Goal: Find specific page/section: Find specific page/section

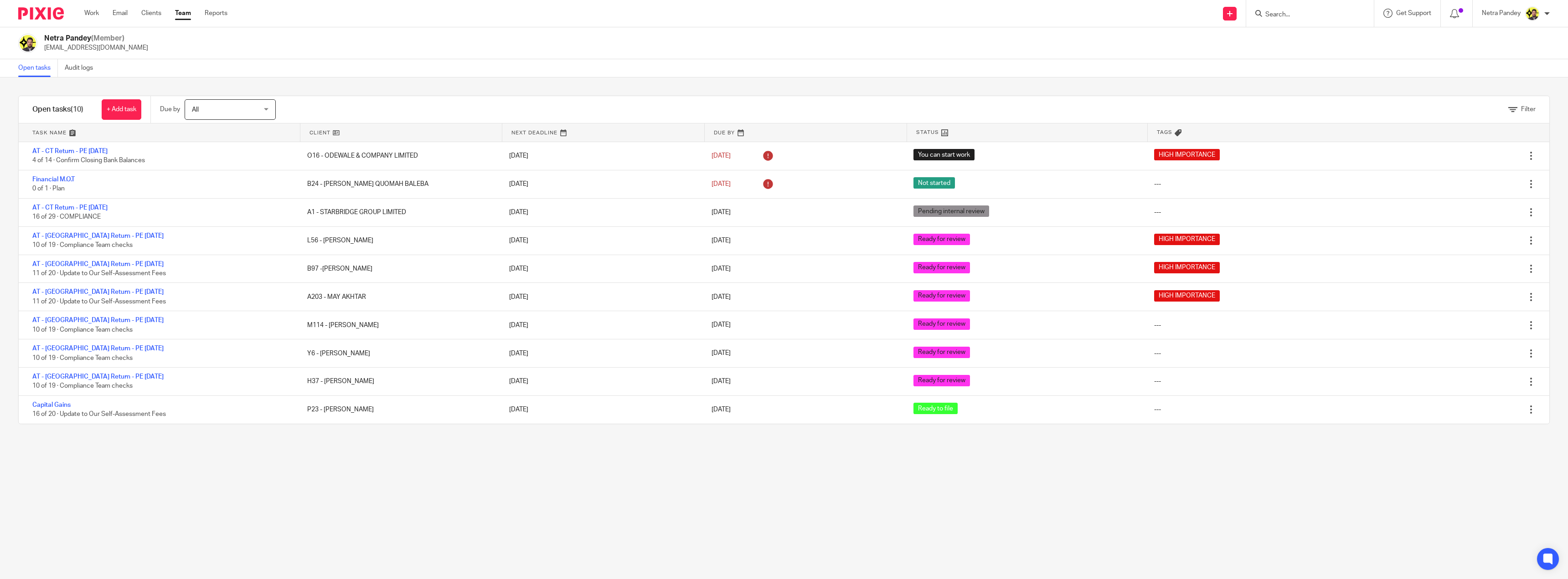
click at [1298, 8] on form at bounding box center [1312, 14] width 97 height 11
click at [1296, 14] on input "Search" at bounding box center [1305, 15] width 82 height 8
type input "east c"
click at [1326, 42] on link at bounding box center [1351, 42] width 177 height 28
click at [1326, 42] on link at bounding box center [1351, 42] width 177 height 28
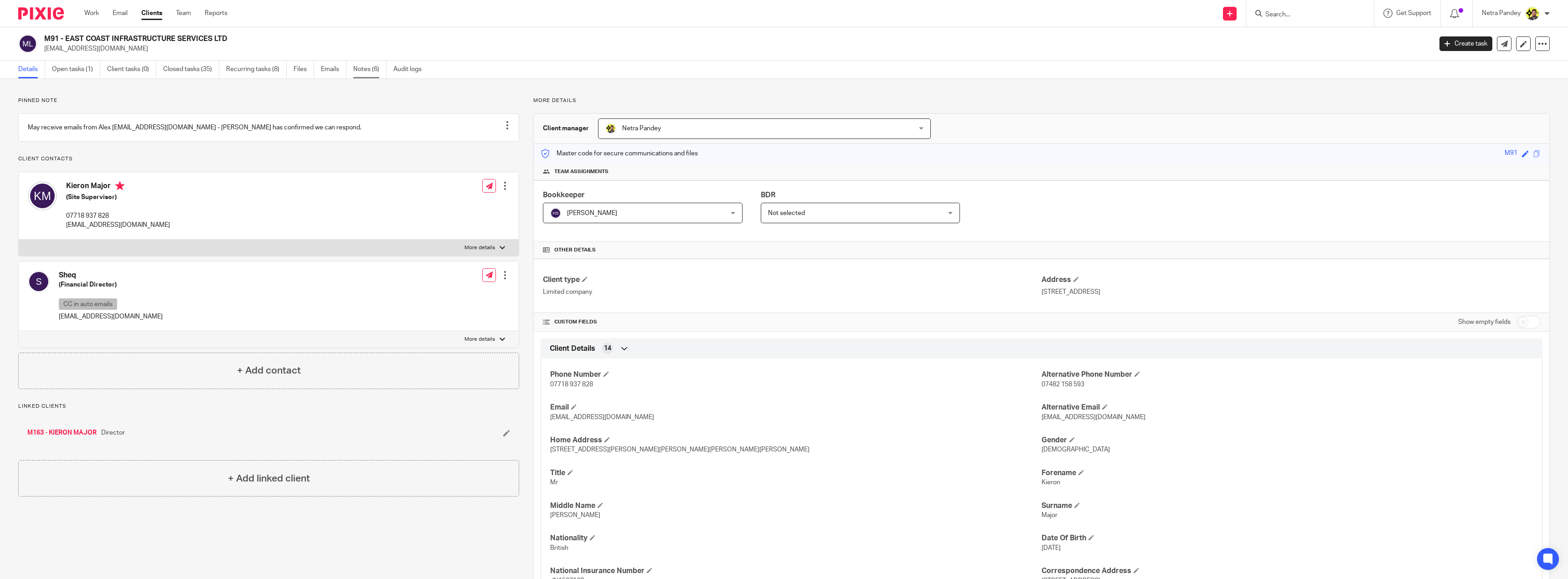
click at [364, 70] on link "Notes (6)" at bounding box center [370, 69] width 34 height 18
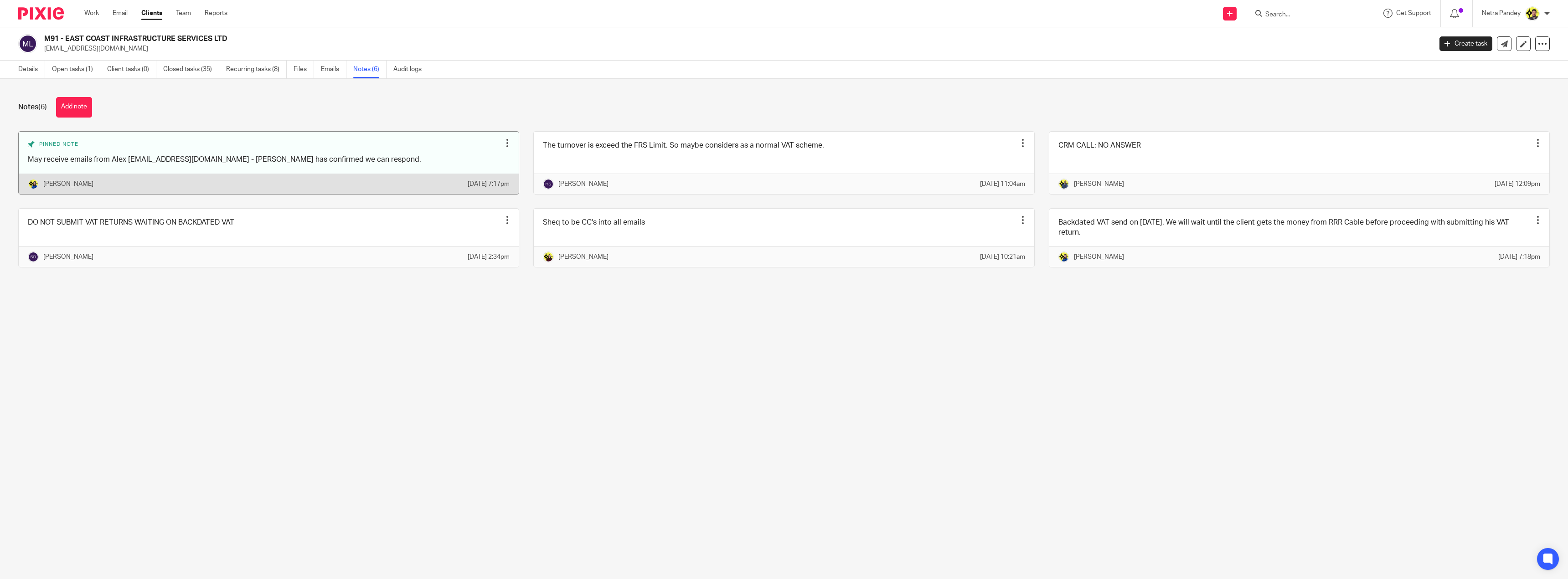
click at [196, 169] on link at bounding box center [269, 163] width 500 height 63
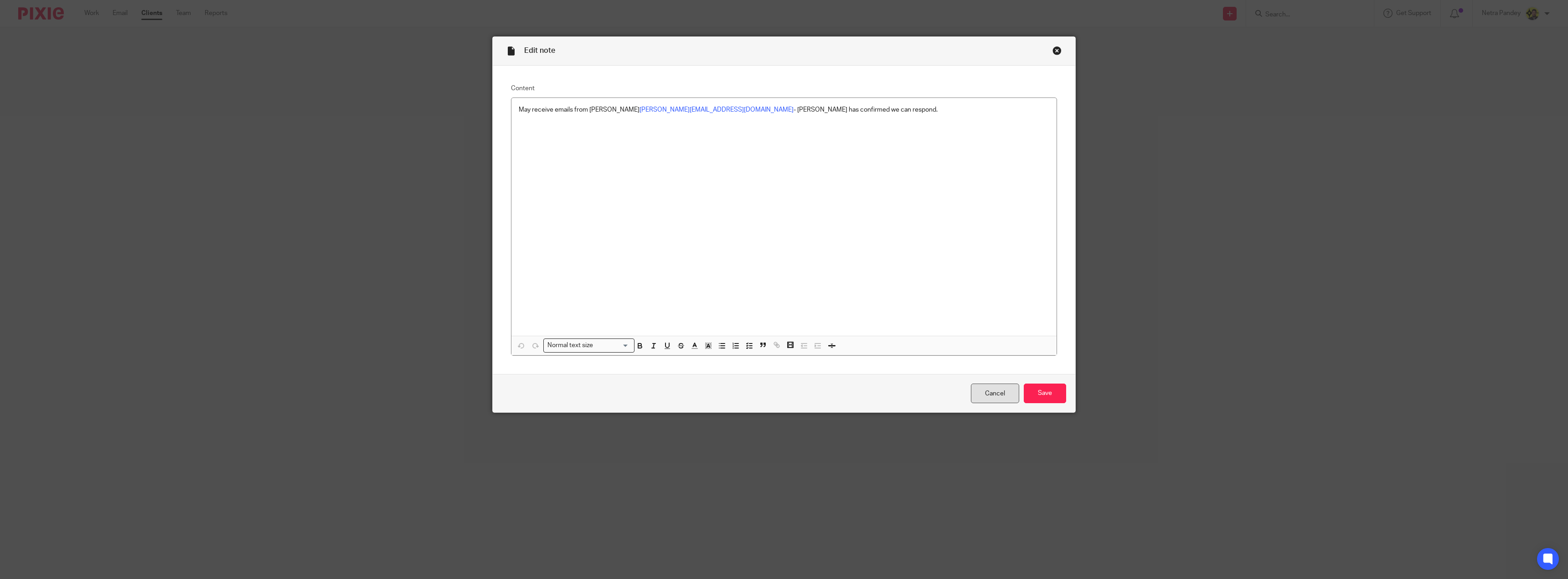
click at [993, 393] on link "Cancel" at bounding box center [995, 393] width 48 height 20
